Goal: Transaction & Acquisition: Register for event/course

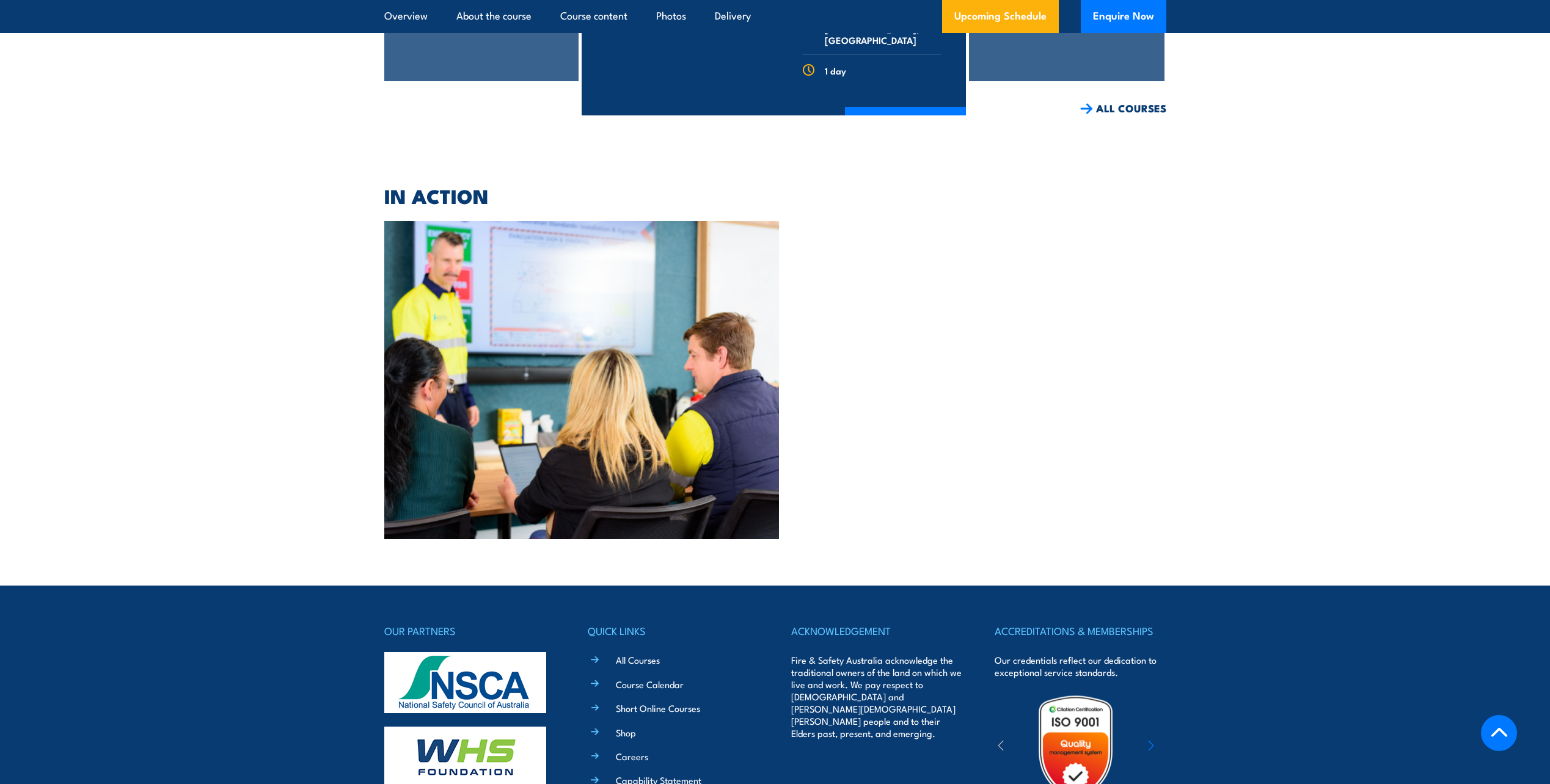
scroll to position [3691, 0]
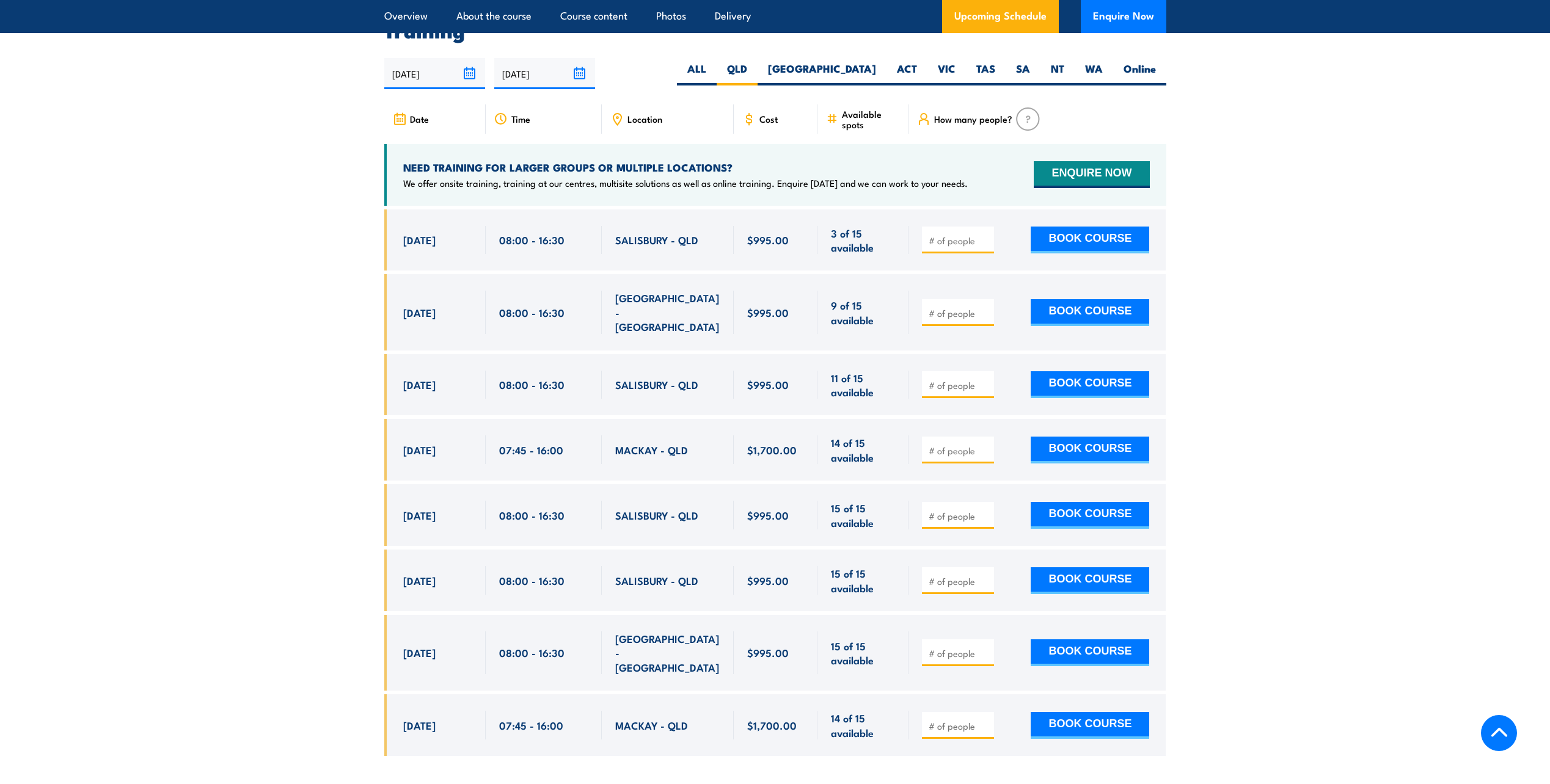
click at [964, 444] on input "number" at bounding box center [959, 450] width 61 height 12
type input "1"
click at [986, 444] on input "1" at bounding box center [959, 450] width 61 height 12
click at [1080, 437] on button "BOOK COURSE" at bounding box center [1090, 449] width 119 height 27
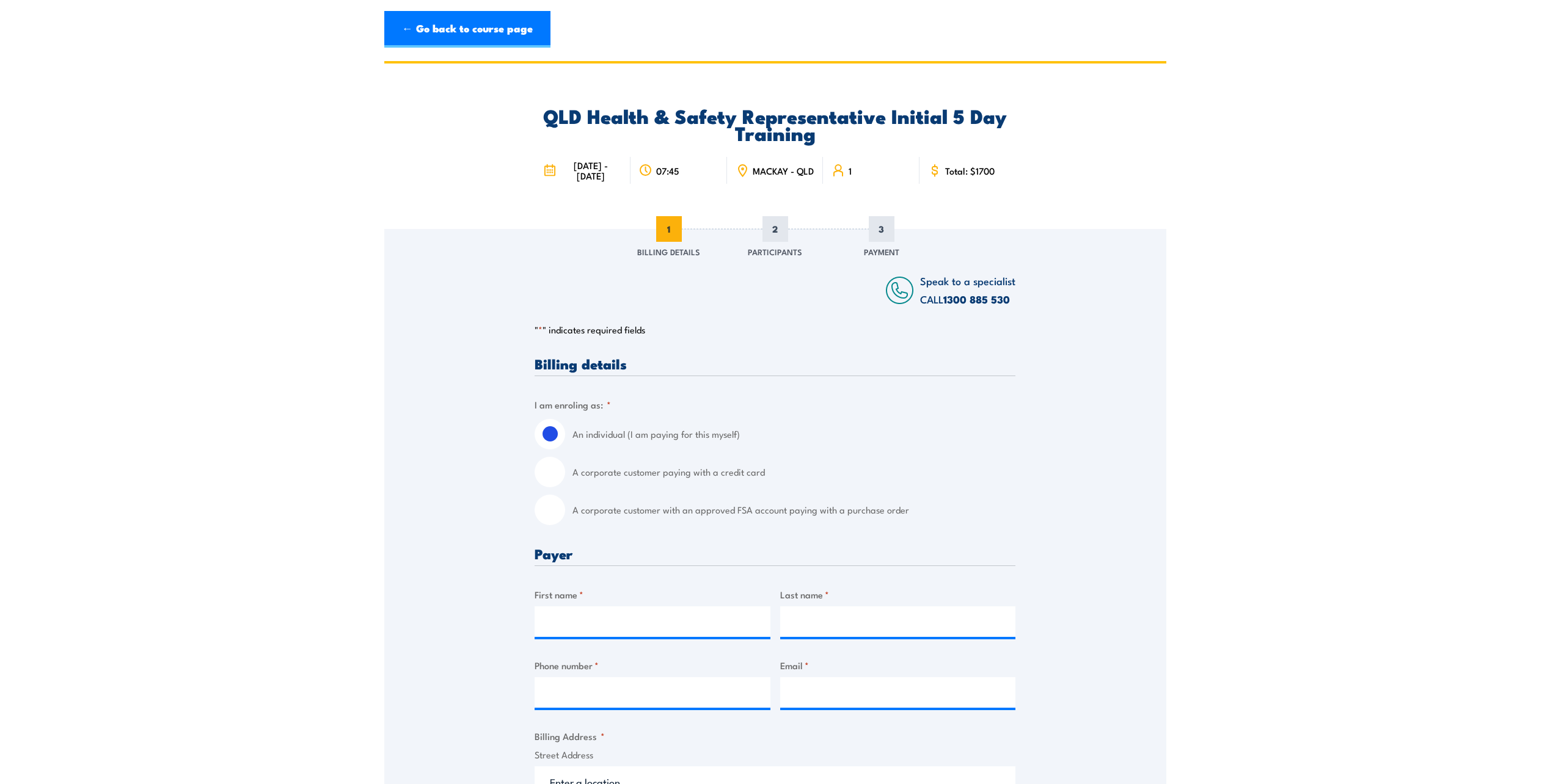
click at [554, 469] on input "A corporate customer paying with a credit card" at bounding box center [549, 472] width 31 height 31
radio input "true"
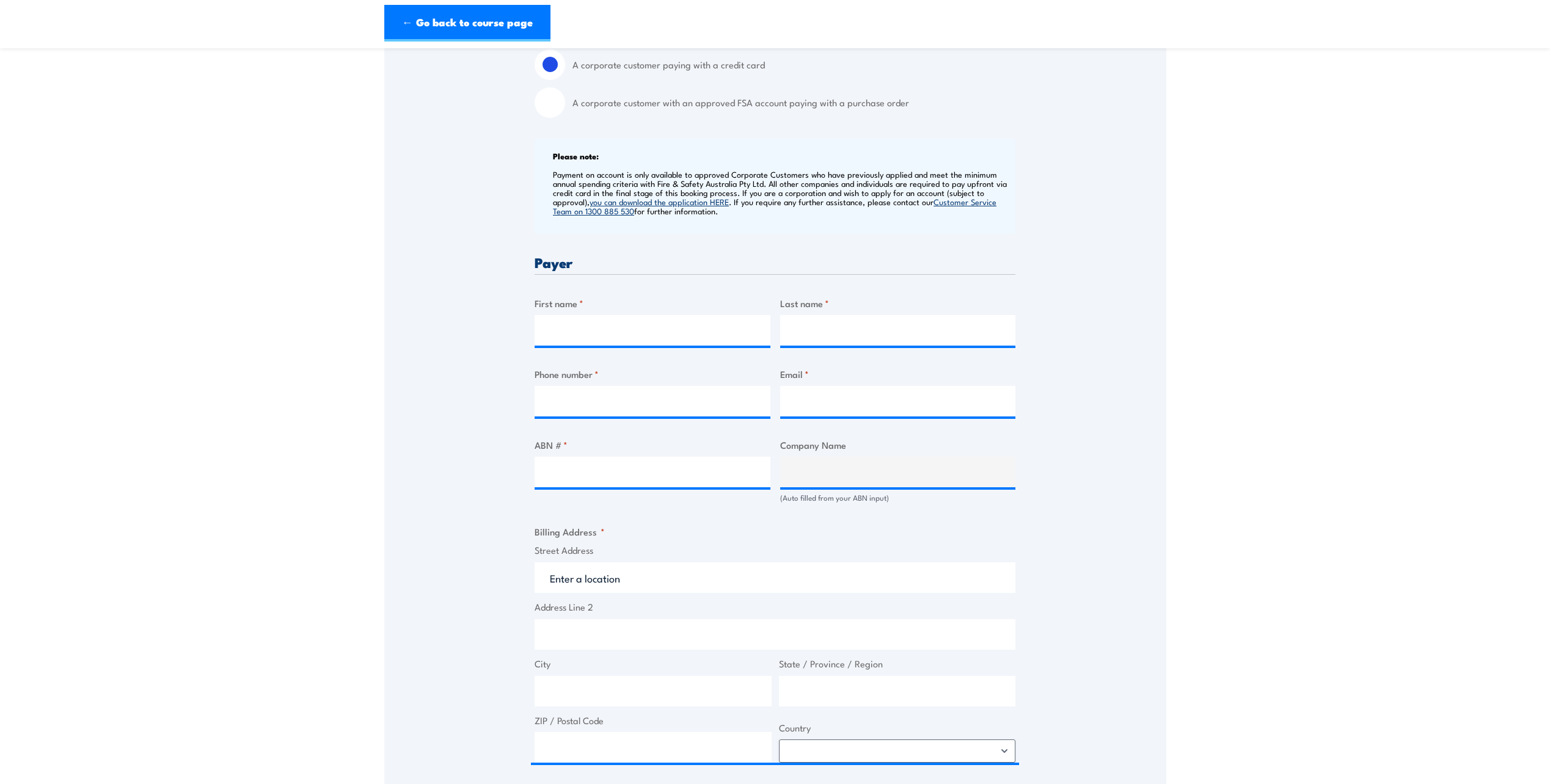
scroll to position [325, 0]
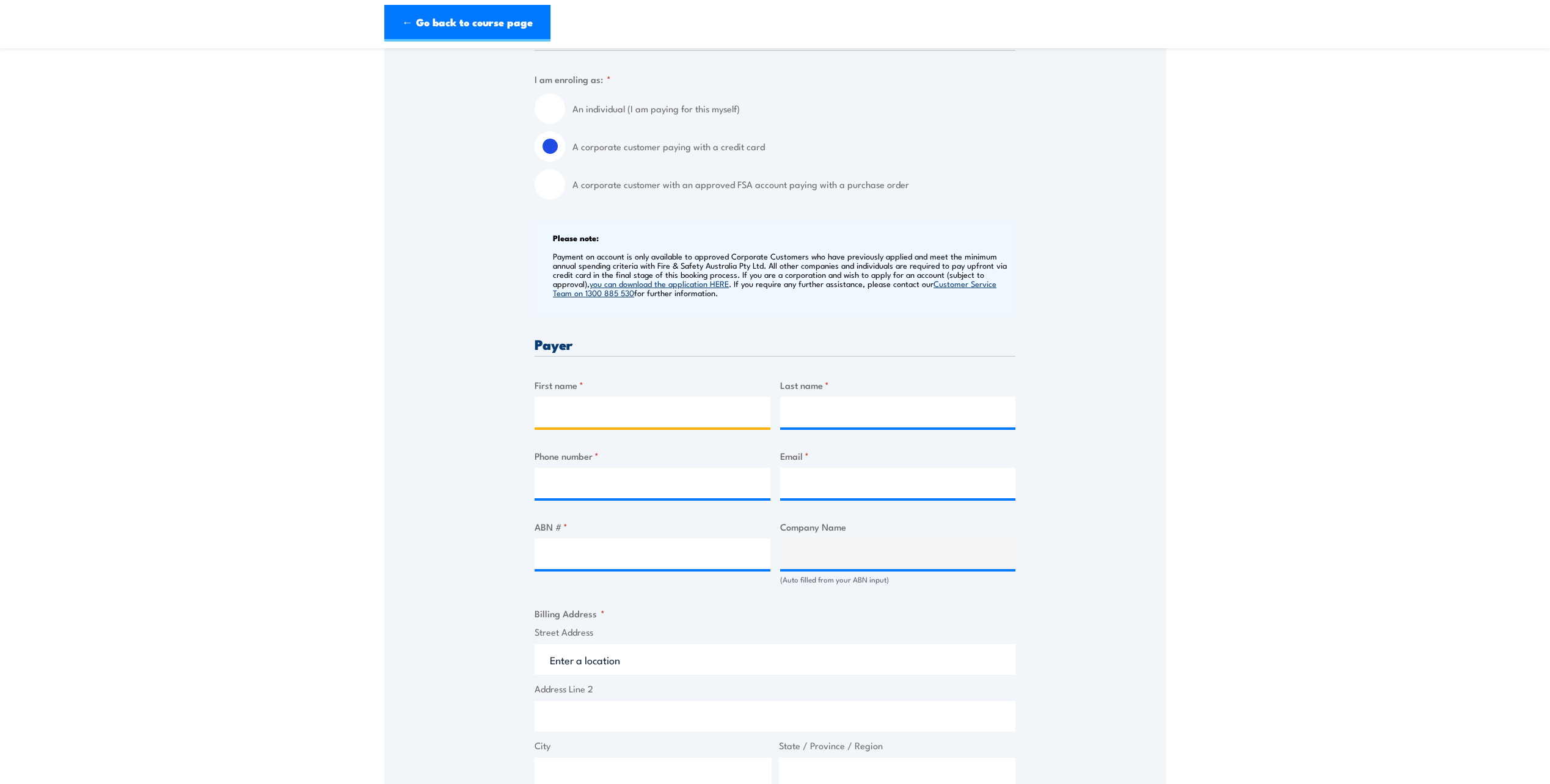
click at [640, 411] on input "First name *" at bounding box center [652, 412] width 236 height 31
type input "mark"
type input "iannelli"
type input "0428925409"
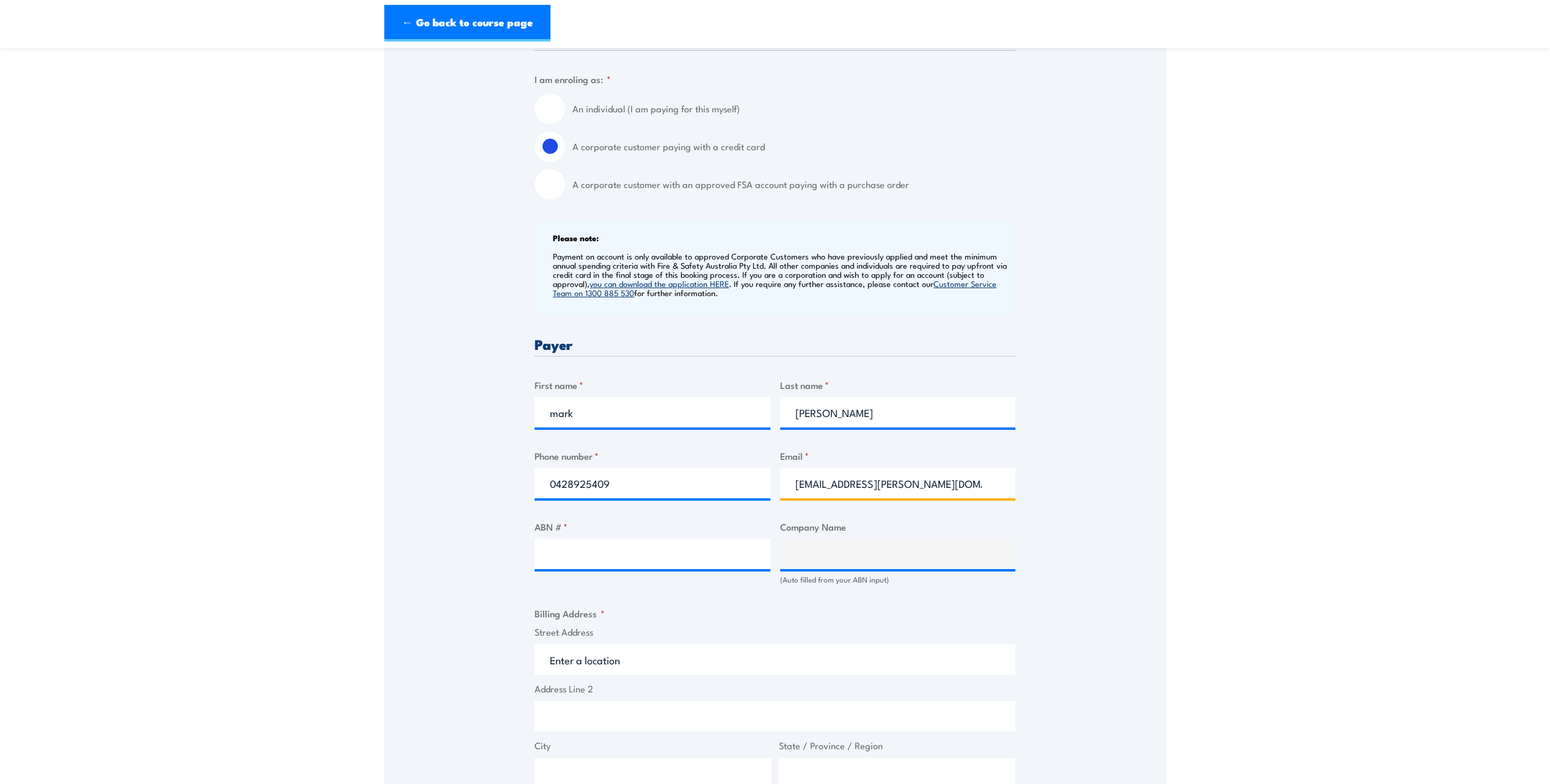
type input "mark.iannelli@energyq.com.au"
click at [726, 554] on input "ABN # *" at bounding box center [652, 554] width 236 height 31
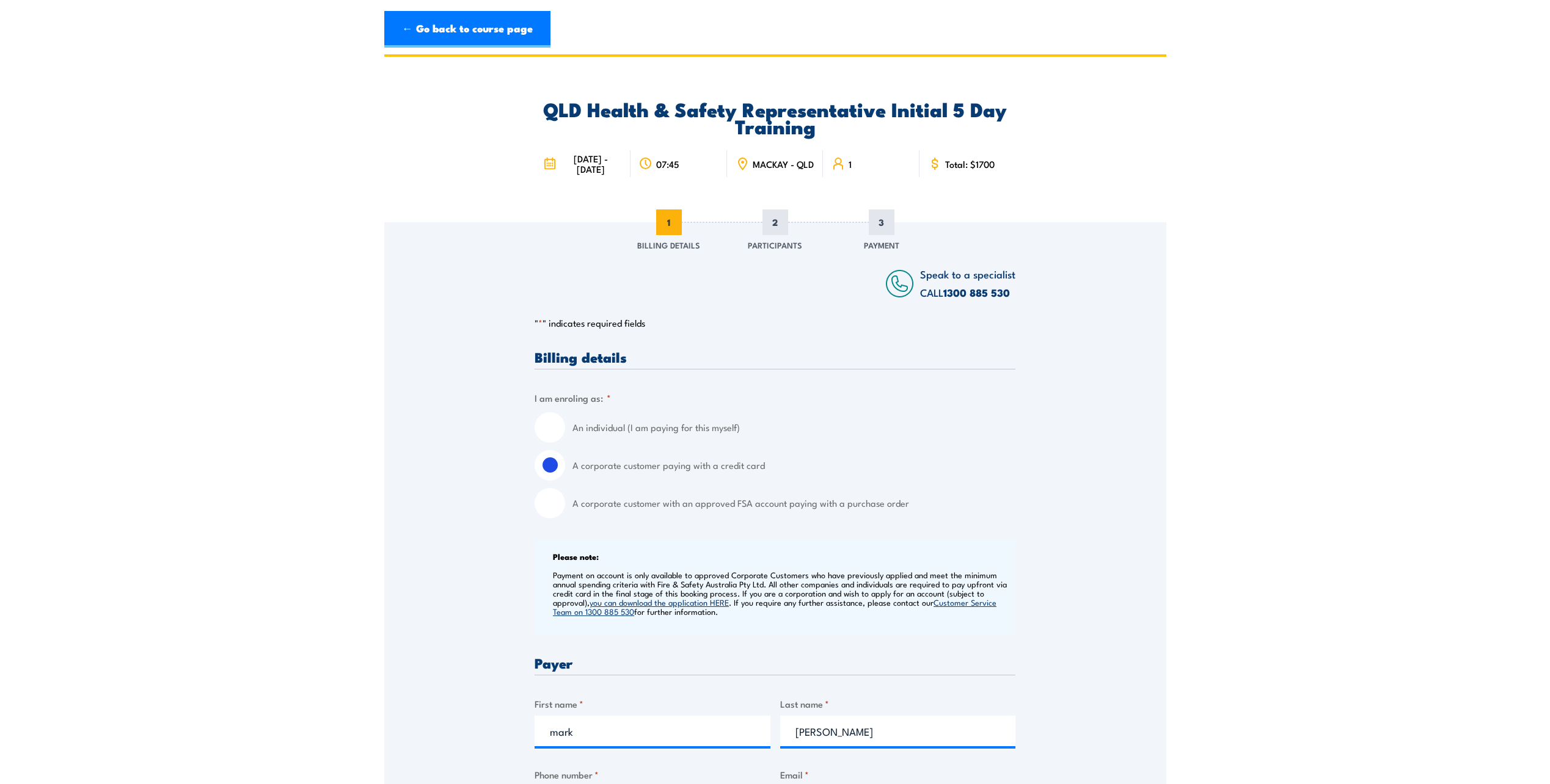
scroll to position [0, 0]
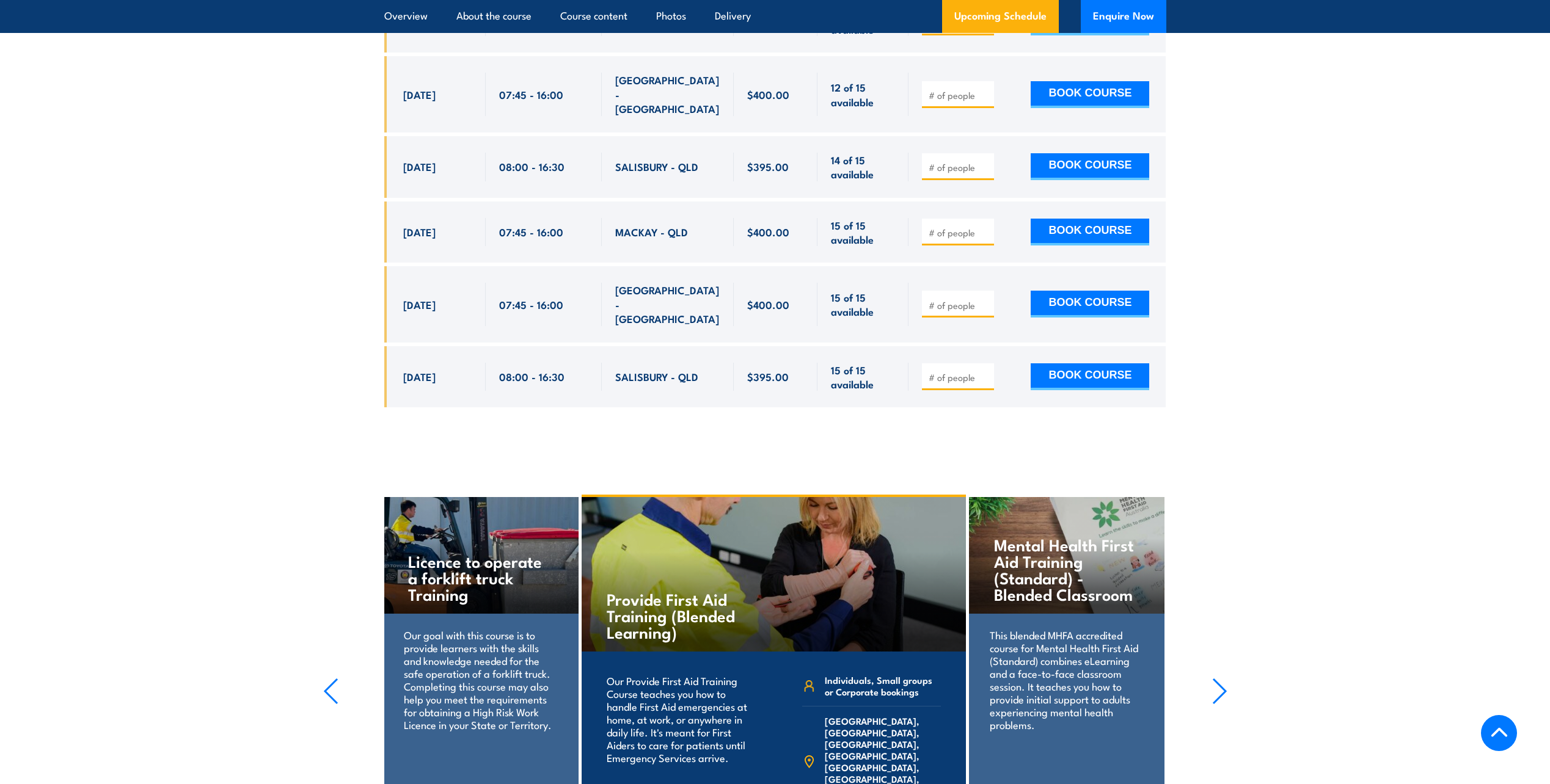
scroll to position [2470, 0]
